Goal: Information Seeking & Learning: Learn about a topic

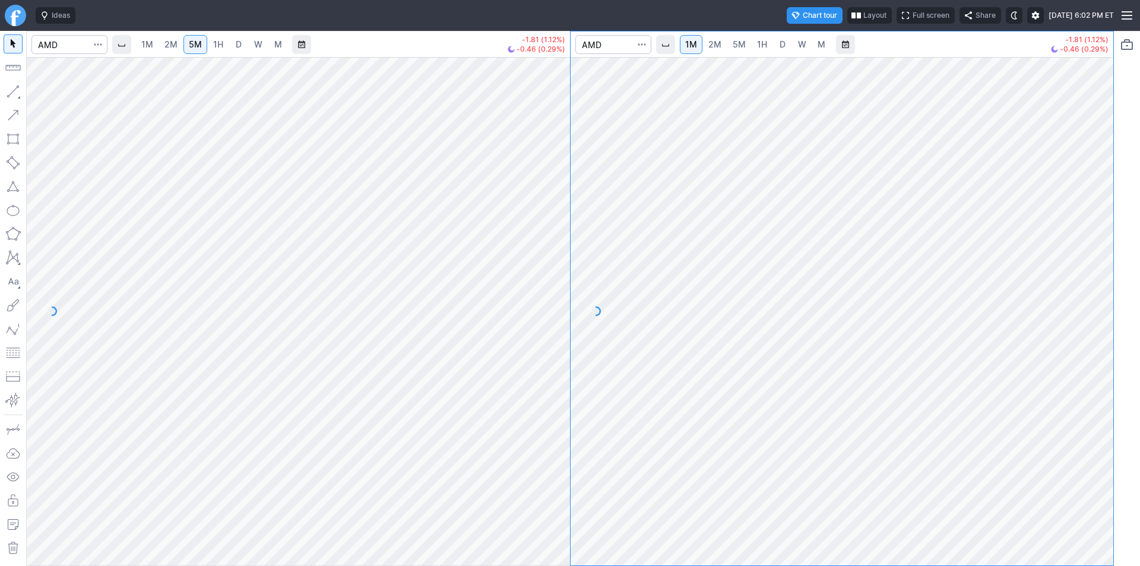
drag, startPoint x: 555, startPoint y: 309, endPoint x: 546, endPoint y: 326, distance: 19.4
click at [449, 194] on div at bounding box center [557, 308] width 25 height 479
drag, startPoint x: 559, startPoint y: 376, endPoint x: 552, endPoint y: 283, distance: 92.9
click at [449, 194] on div at bounding box center [557, 308] width 25 height 479
